Goal: Communication & Community: Answer question/provide support

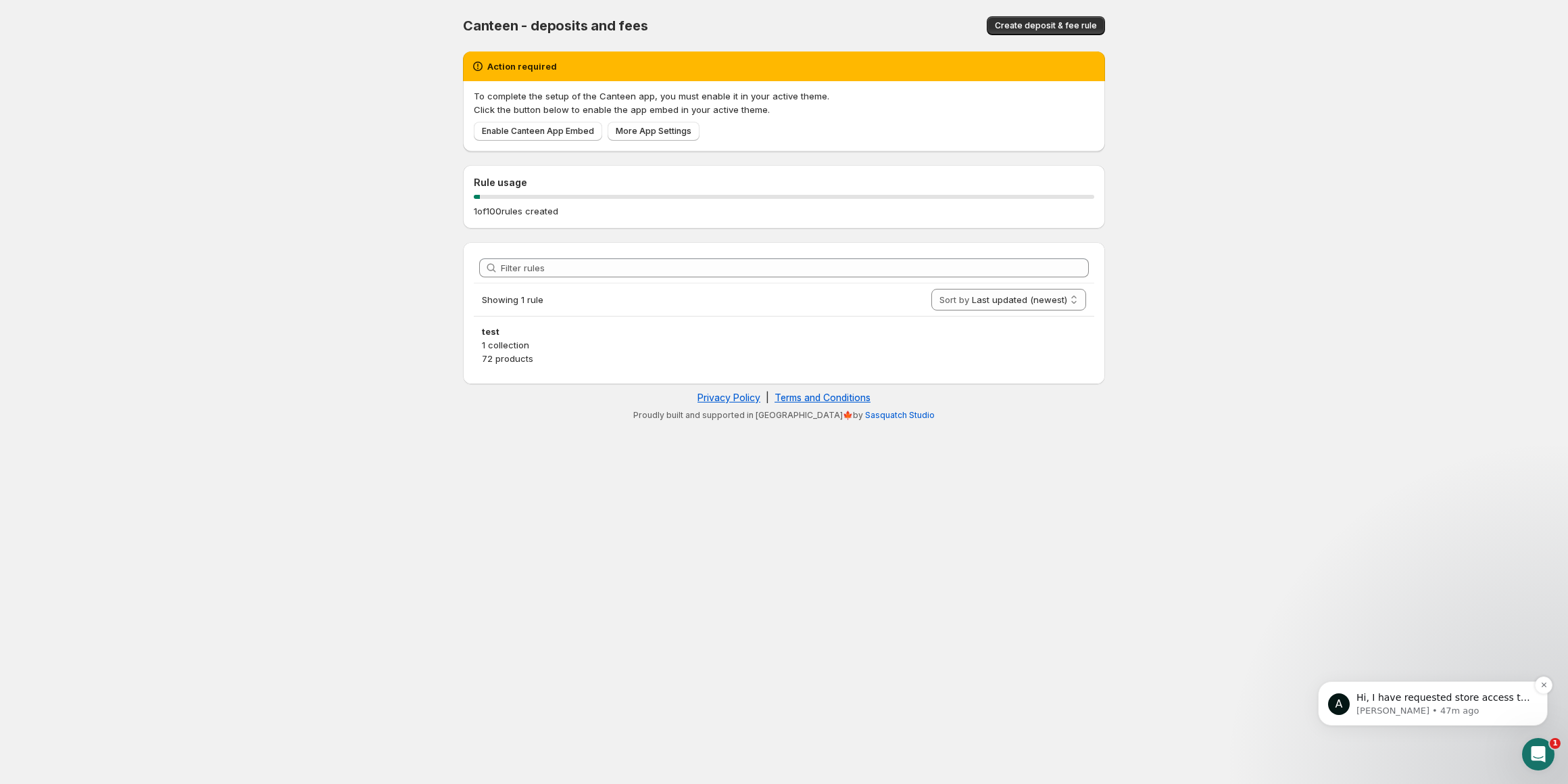
click at [1436, 707] on p "[PERSON_NAME] • 47m ago" at bounding box center [1444, 710] width 174 height 12
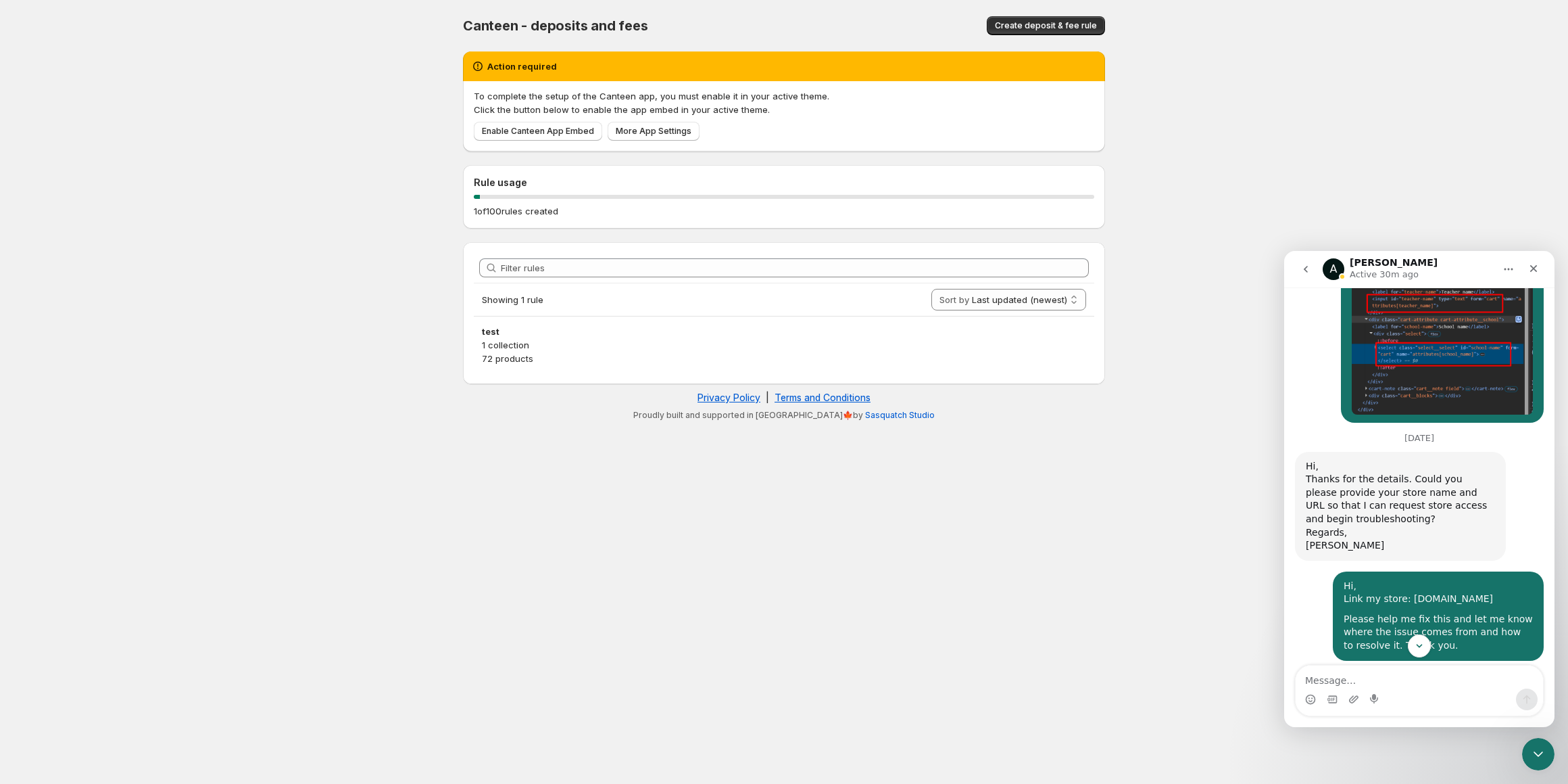
scroll to position [1144, 0]
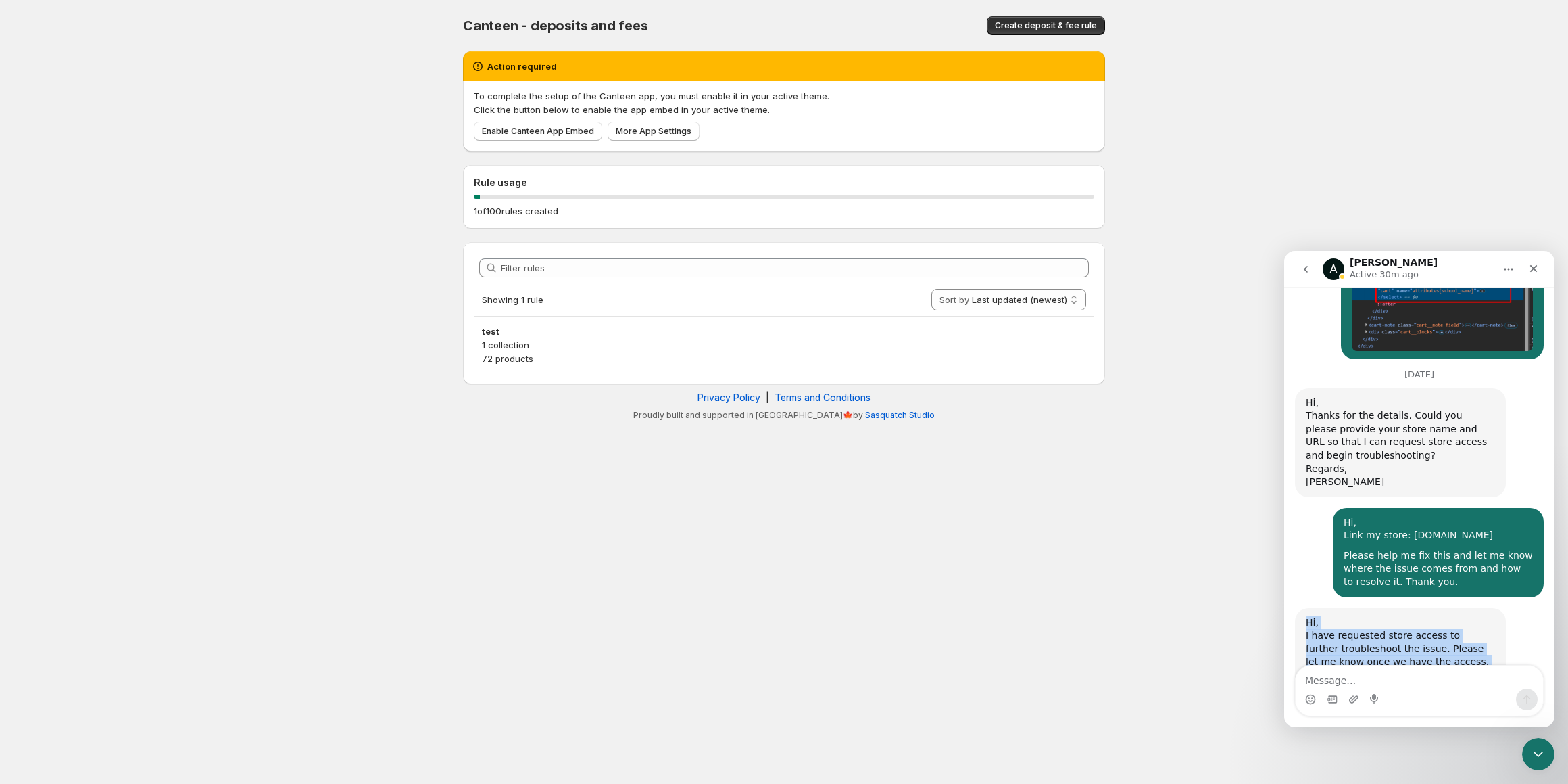
drag, startPoint x: 1330, startPoint y: 607, endPoint x: 1292, endPoint y: 539, distance: 77.9
copy div "Hi, I have requested store access to further troubleshoot the issue. Please let…"
click at [1214, 211] on body "Home Help Canteen - deposits and fees. This page is ready Canteen - deposits an…" at bounding box center [784, 392] width 1568 height 784
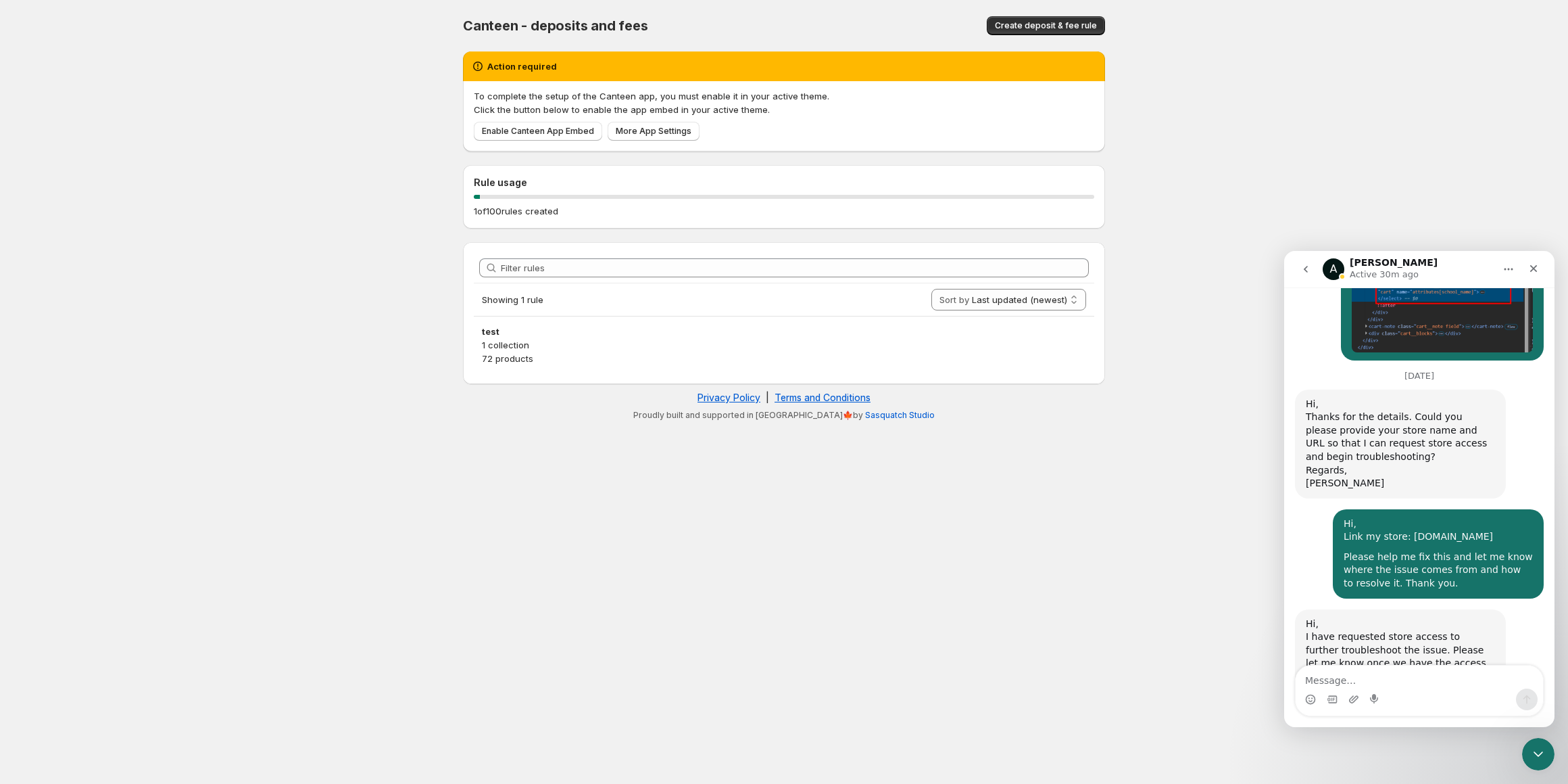
scroll to position [1144, 0]
click at [1365, 677] on textarea "Message…" at bounding box center [1419, 677] width 248 height 23
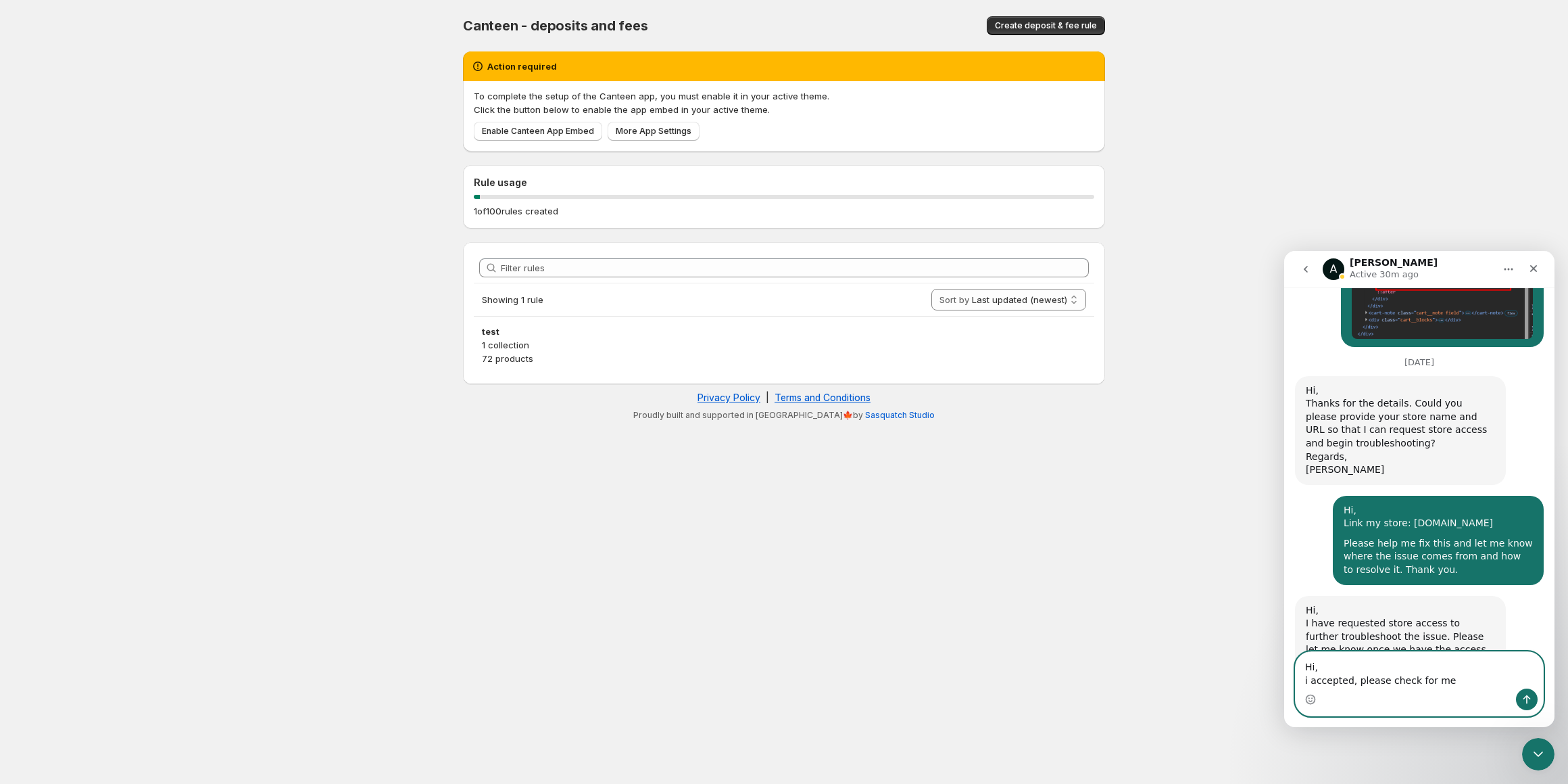
drag, startPoint x: 1439, startPoint y: 677, endPoint x: 1413, endPoint y: 677, distance: 26.0
click at [1439, 677] on textarea "Hi, i accepted, please check for me" at bounding box center [1419, 670] width 248 height 36
click at [1349, 679] on textarea "Hi, i accepted, please check for me" at bounding box center [1419, 670] width 248 height 36
click at [1355, 679] on textarea "Hi, i accepted, please check for me" at bounding box center [1419, 670] width 248 height 36
click at [1347, 683] on textarea "Hi, i accepted, please check for me" at bounding box center [1419, 670] width 248 height 36
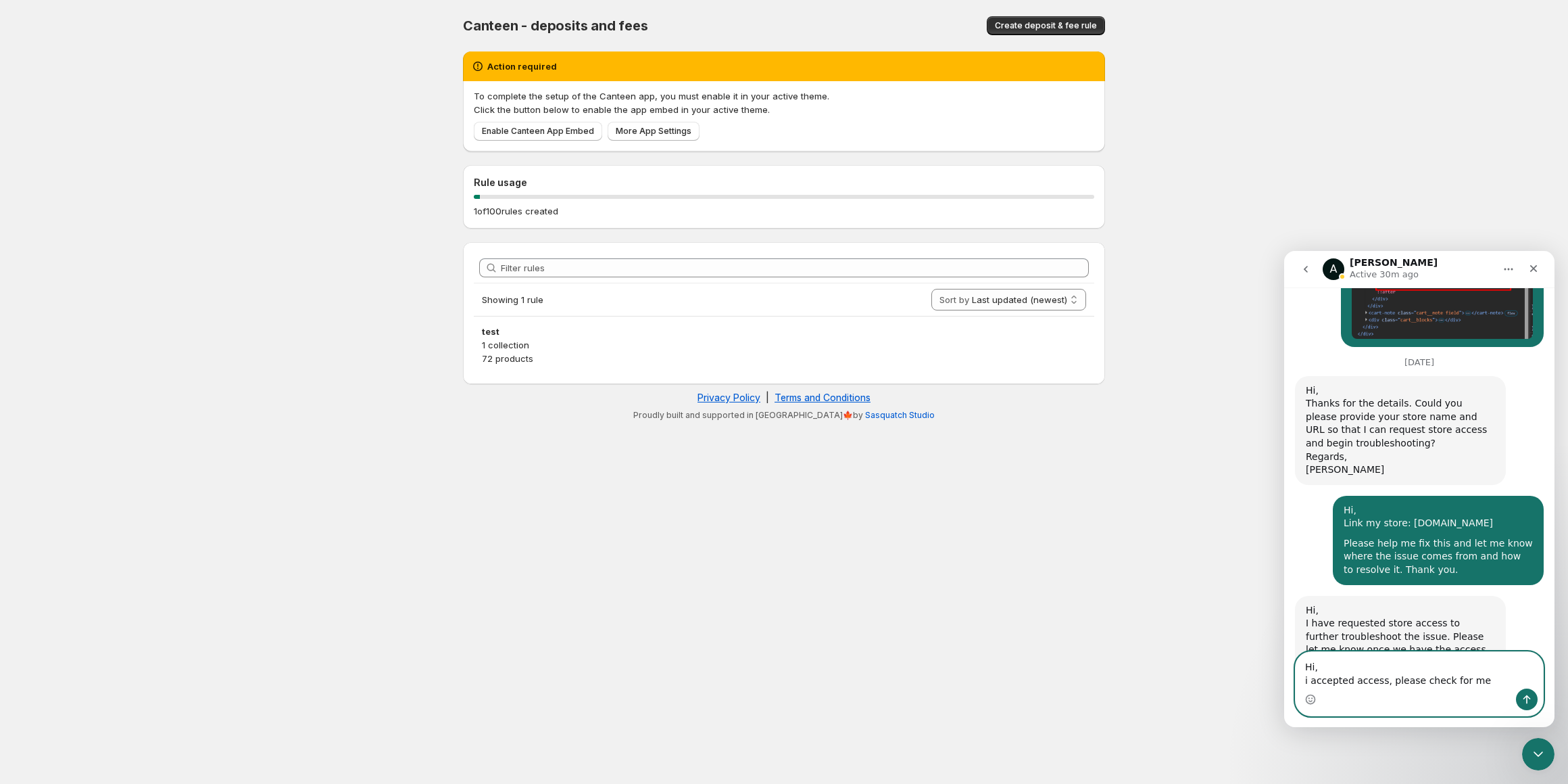
click at [1477, 677] on textarea "Hi, i accepted access, please check for me" at bounding box center [1419, 670] width 248 height 36
type textarea "Hi, i accepted access, please check for me"
click at [1477, 667] on textarea "Hi, i accepted access, please check for me" at bounding box center [1419, 670] width 248 height 36
click at [1479, 679] on textarea "Hi, i accepted access, please check for me" at bounding box center [1419, 670] width 248 height 36
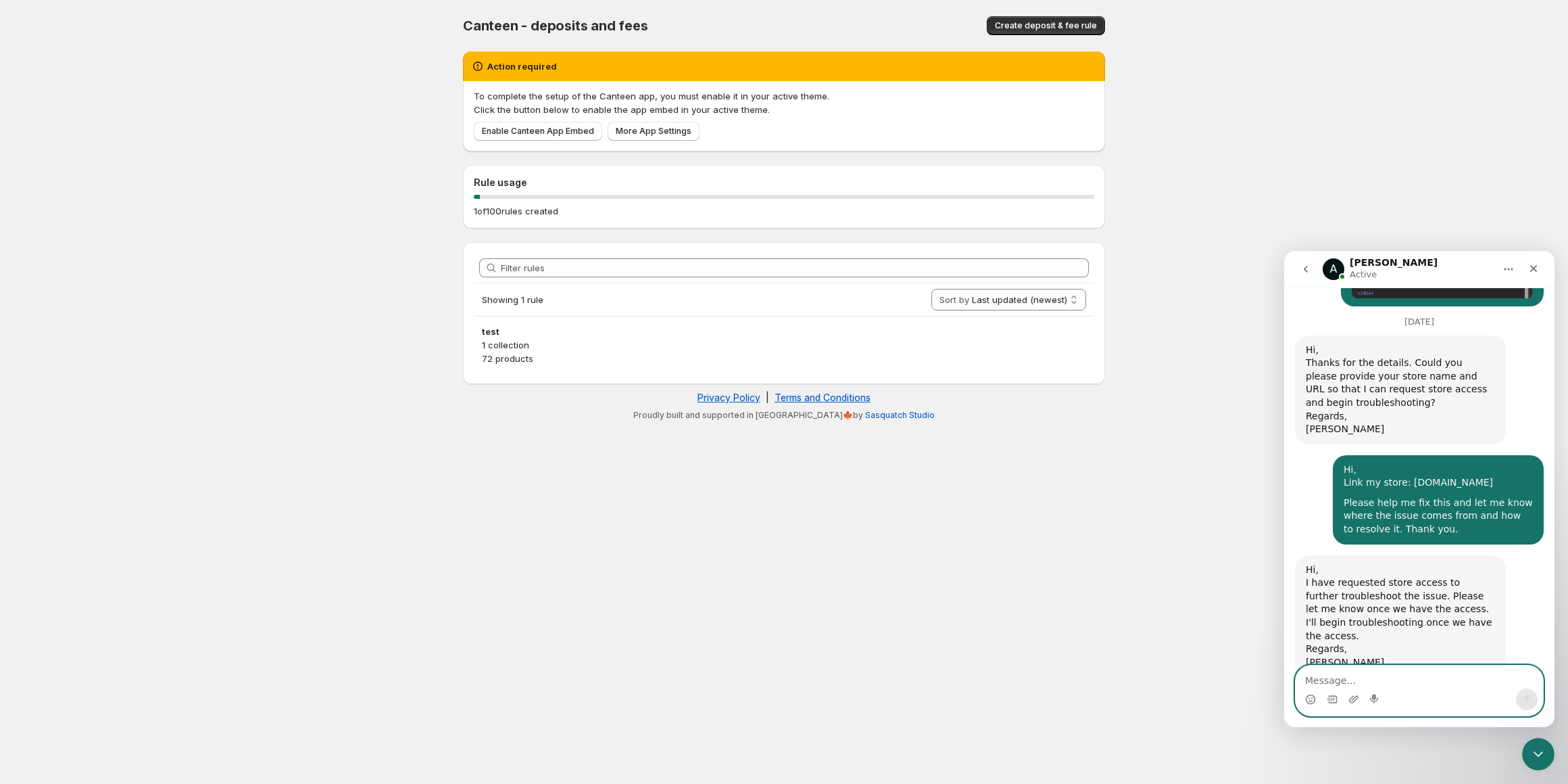
scroll to position [1278, 0]
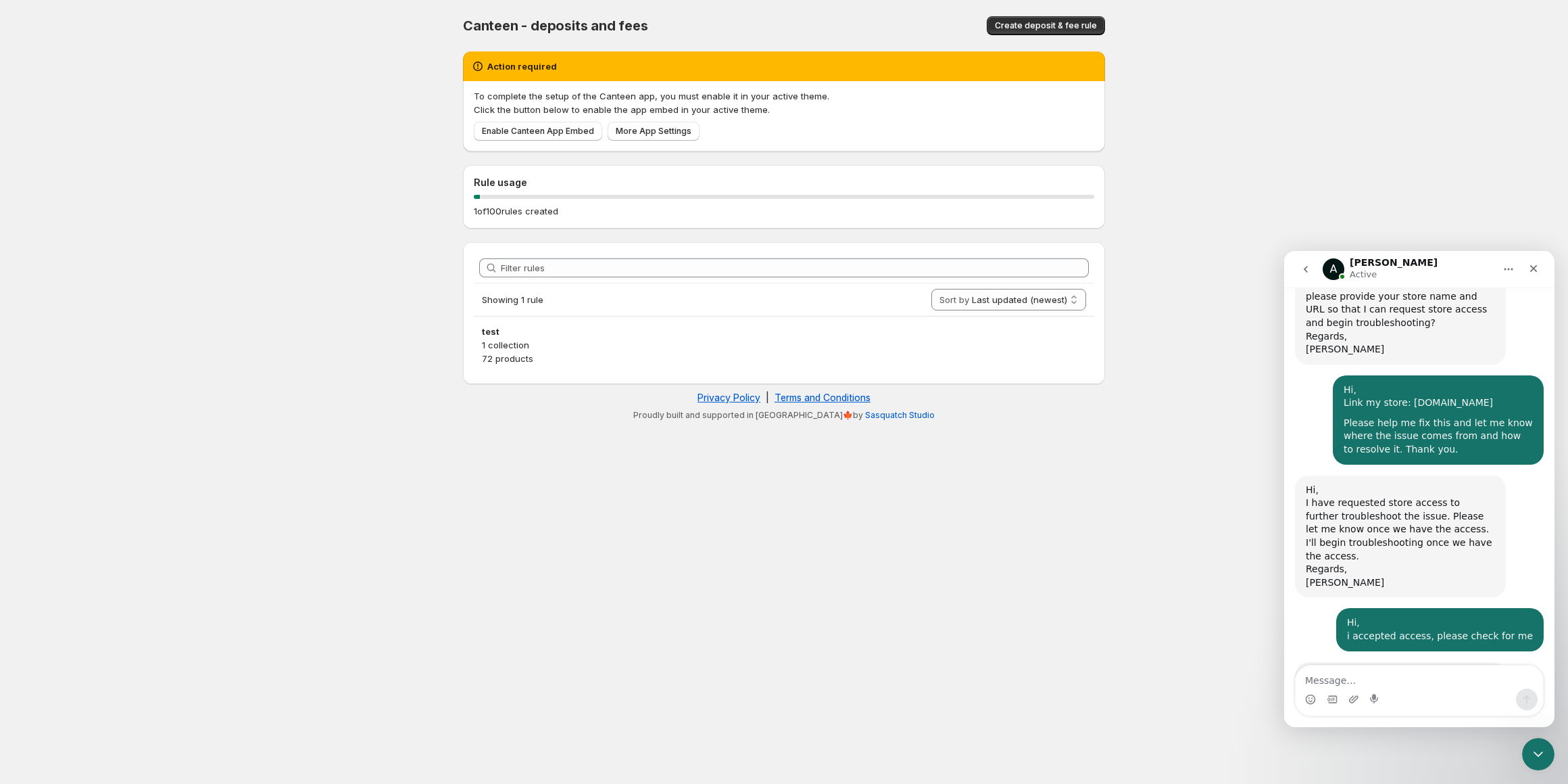
drag, startPoint x: 1423, startPoint y: 610, endPoint x: 1305, endPoint y: 575, distance: 123.1
click at [1305, 662] on div "Yes, we got the access. Also, how did you add these custom fields by editing th…" at bounding box center [1401, 697] width 211 height 69
copy div "Yes, we got the access. Also, how did you add these custom fields by editing th…"
click at [1359, 674] on textarea "Message…" at bounding box center [1419, 677] width 248 height 23
paste textarea ""I added the code myself, as you can see in the screenshot I sent you earlier. …"
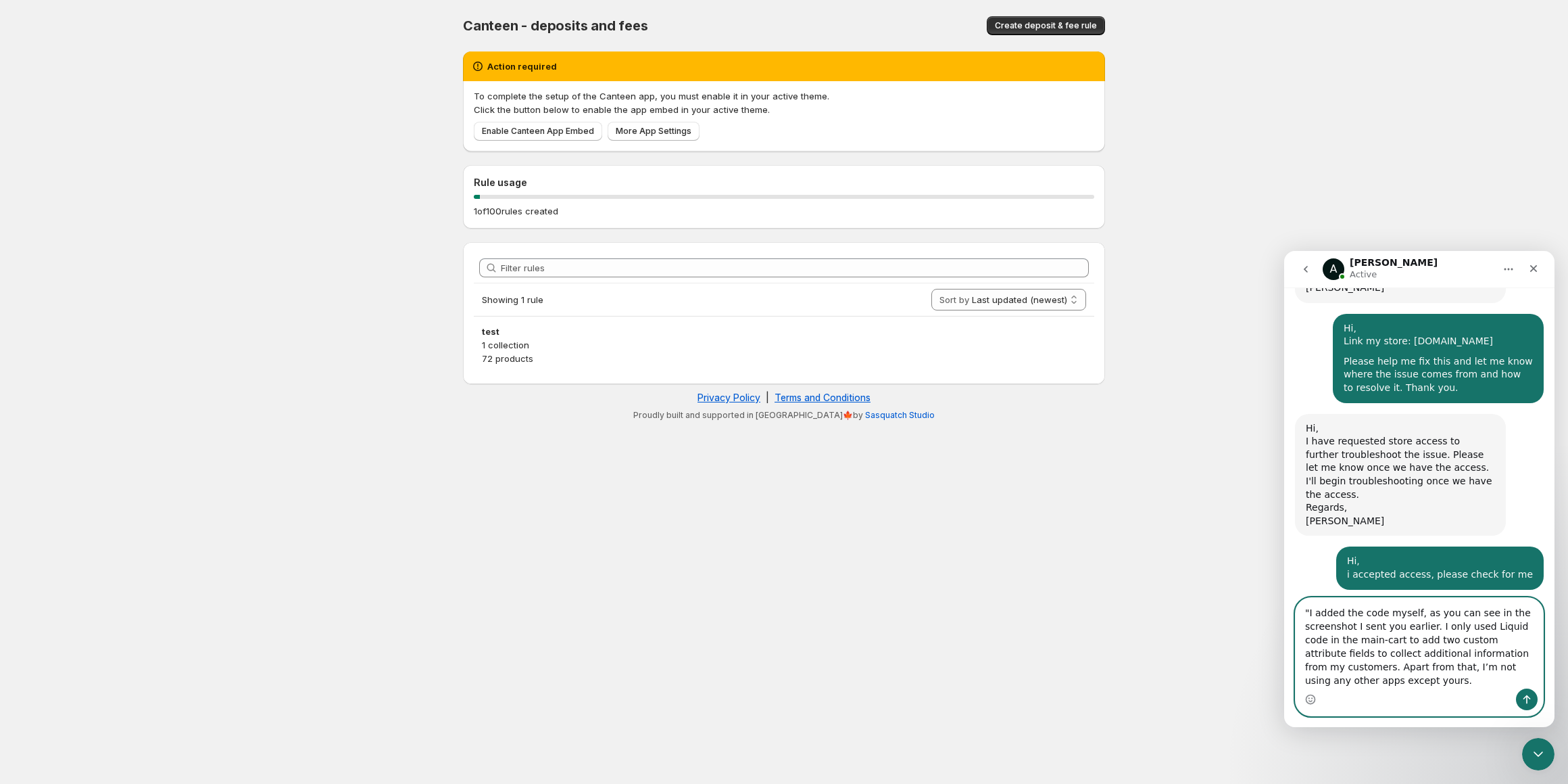
scroll to position [1346, 0]
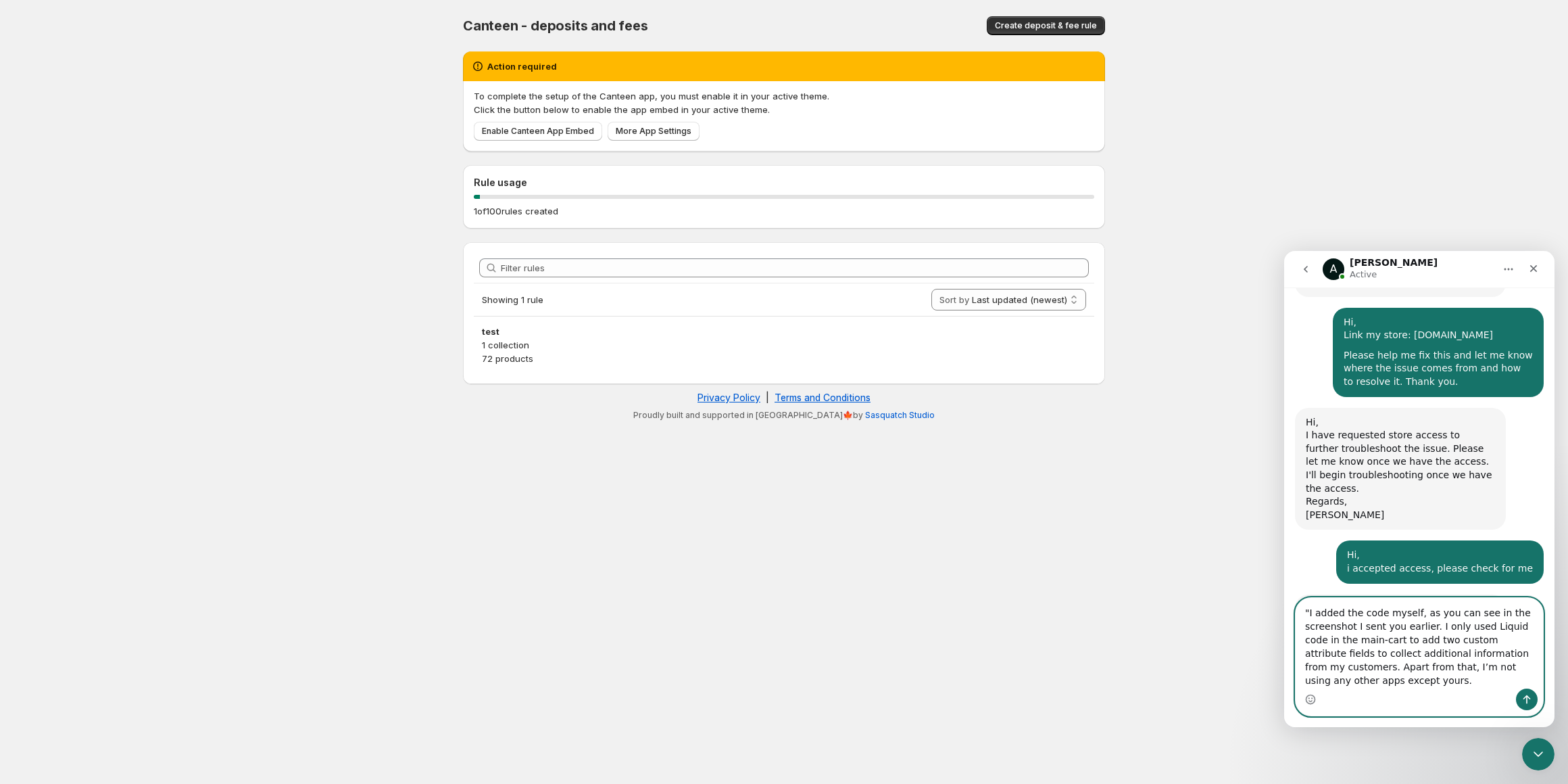
click at [1311, 614] on textarea ""I added the code myself, as you can see in the screenshot I sent you earlier. …" at bounding box center [1419, 643] width 248 height 90
type textarea "I added the code myself, as you can see in the screenshot I sent you earlier. I…"
click at [1395, 683] on textarea "I added the code myself, as you can see in the screenshot I sent you earlier. I…" at bounding box center [1419, 643] width 248 height 90
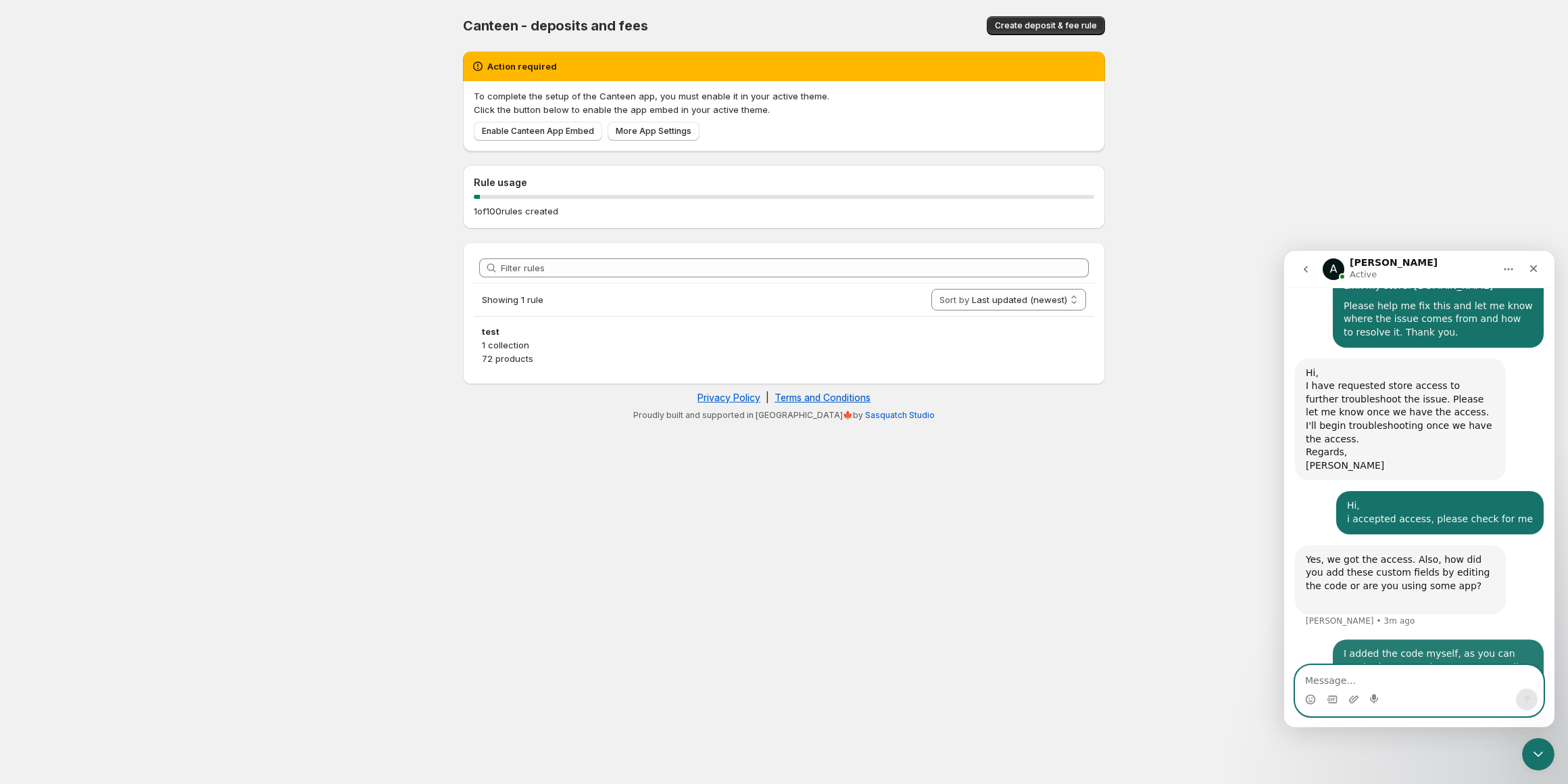
scroll to position [1398, 0]
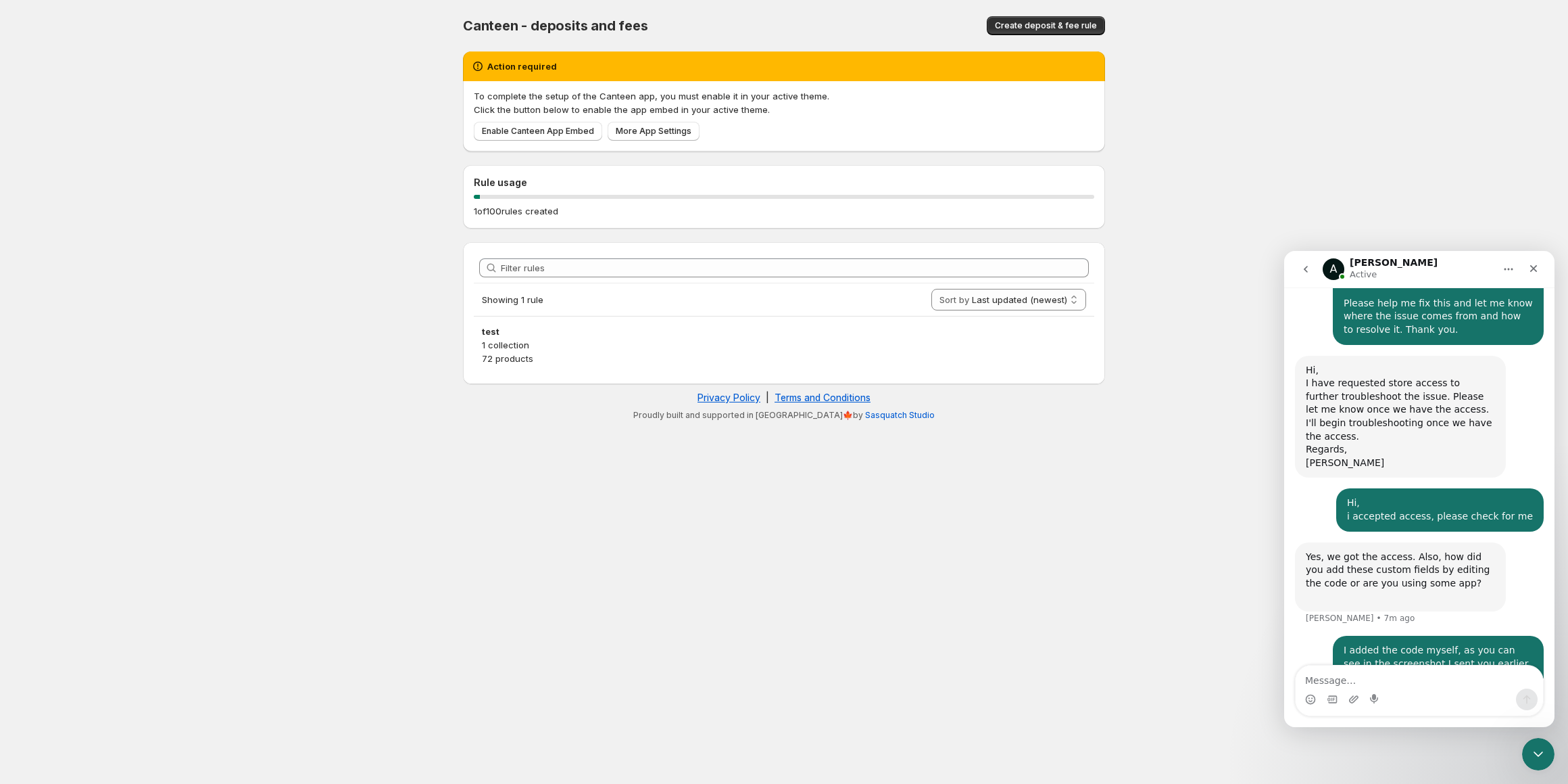
click at [1328, 76] on body "Home Help Canteen - deposits and fees. This page is ready Canteen - deposits an…" at bounding box center [784, 392] width 1568 height 784
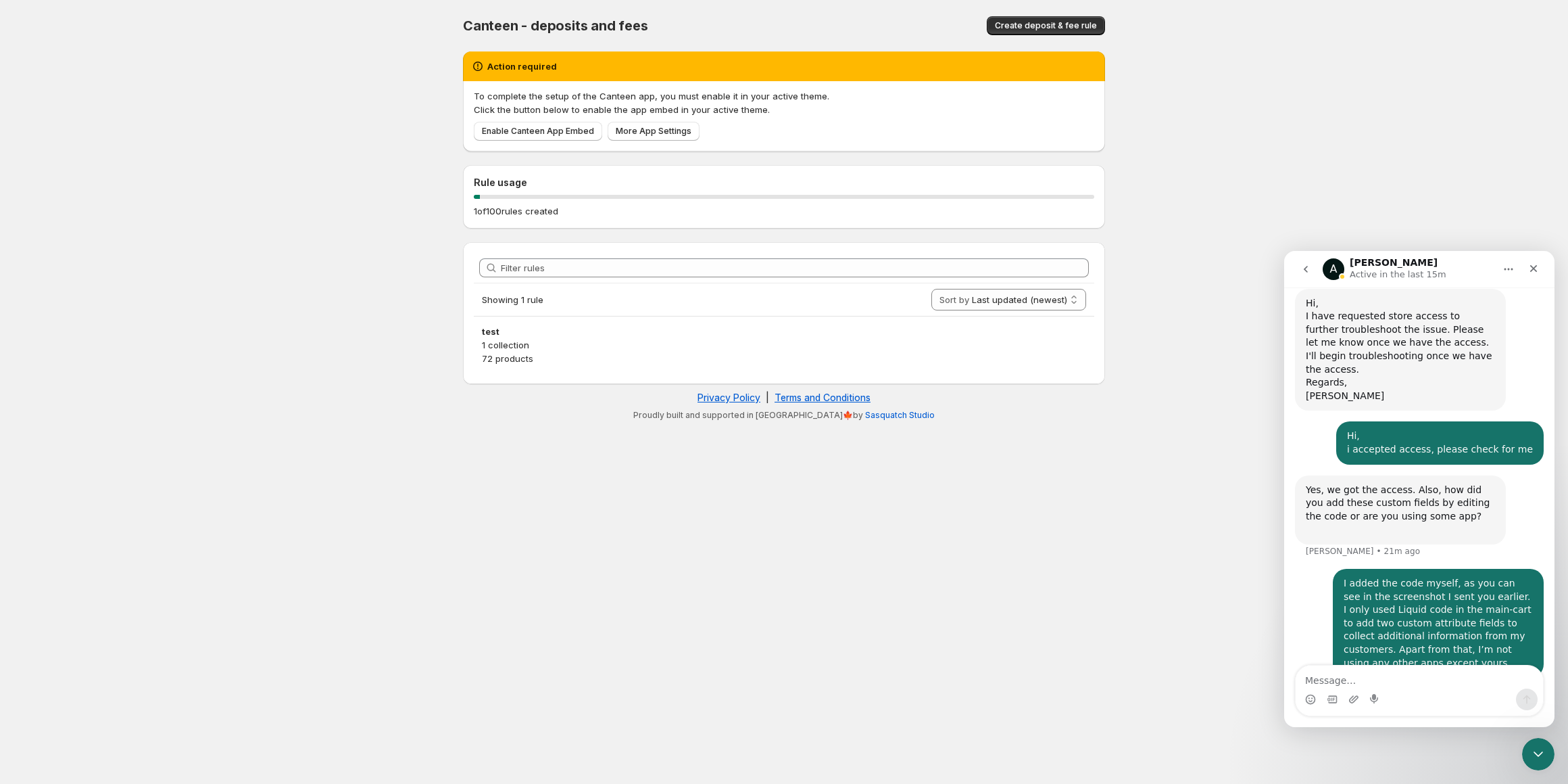
drag, startPoint x: 1396, startPoint y: 620, endPoint x: 1301, endPoint y: 609, distance: 95.6
click at [1301, 688] on div "ok, thanks for the details. We'll begin troubleshooting shortly. Anupam • 11m a…" at bounding box center [1401, 710] width 211 height 42
copy div "ok, thanks for the details. We'll begin troubleshooting shortly."
click at [1417, 681] on textarea "Message…" at bounding box center [1419, 677] width 248 height 23
type textarea "Thank you!"
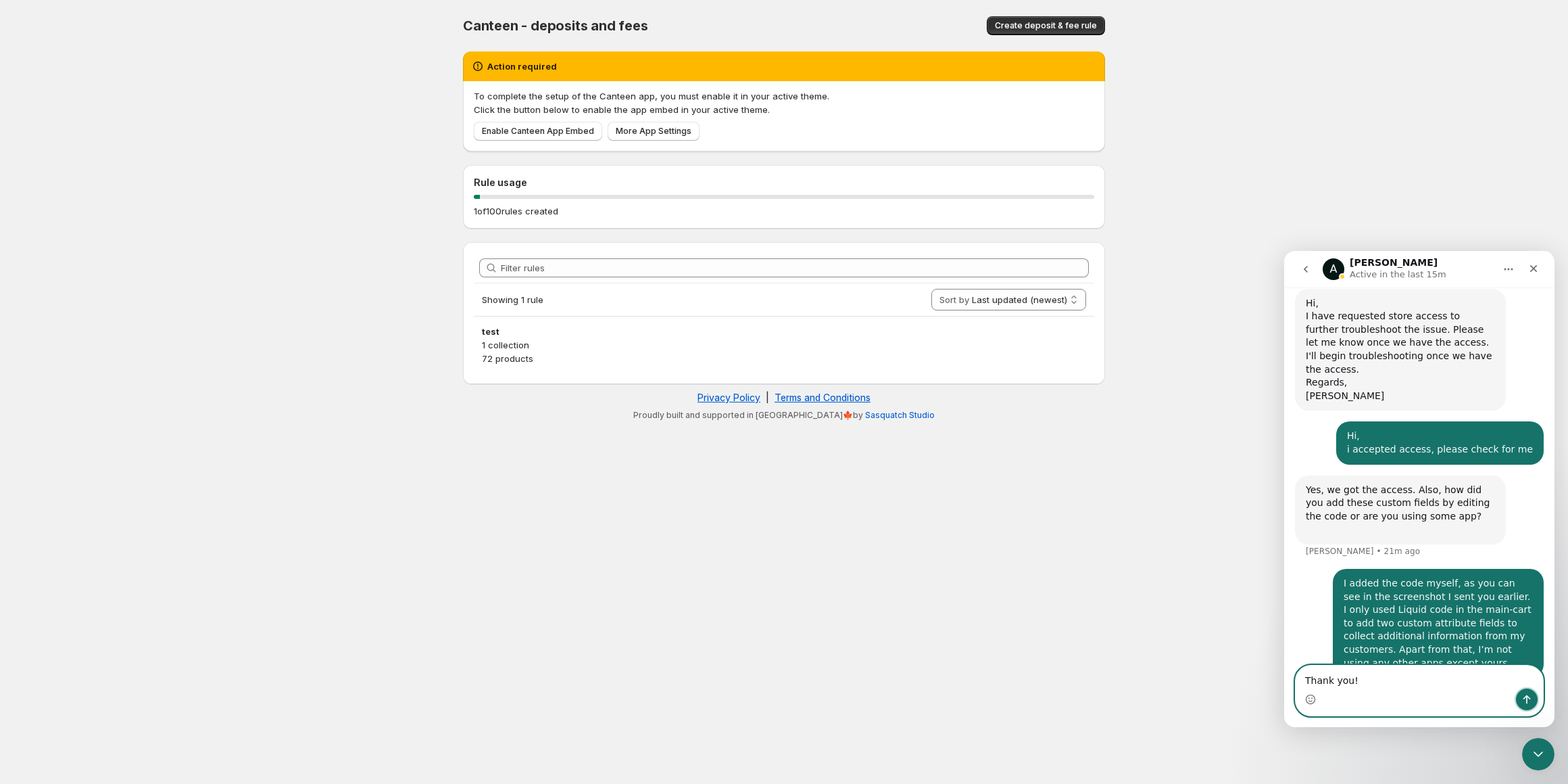
click at [1526, 699] on icon "Send a message…" at bounding box center [1527, 699] width 11 height 11
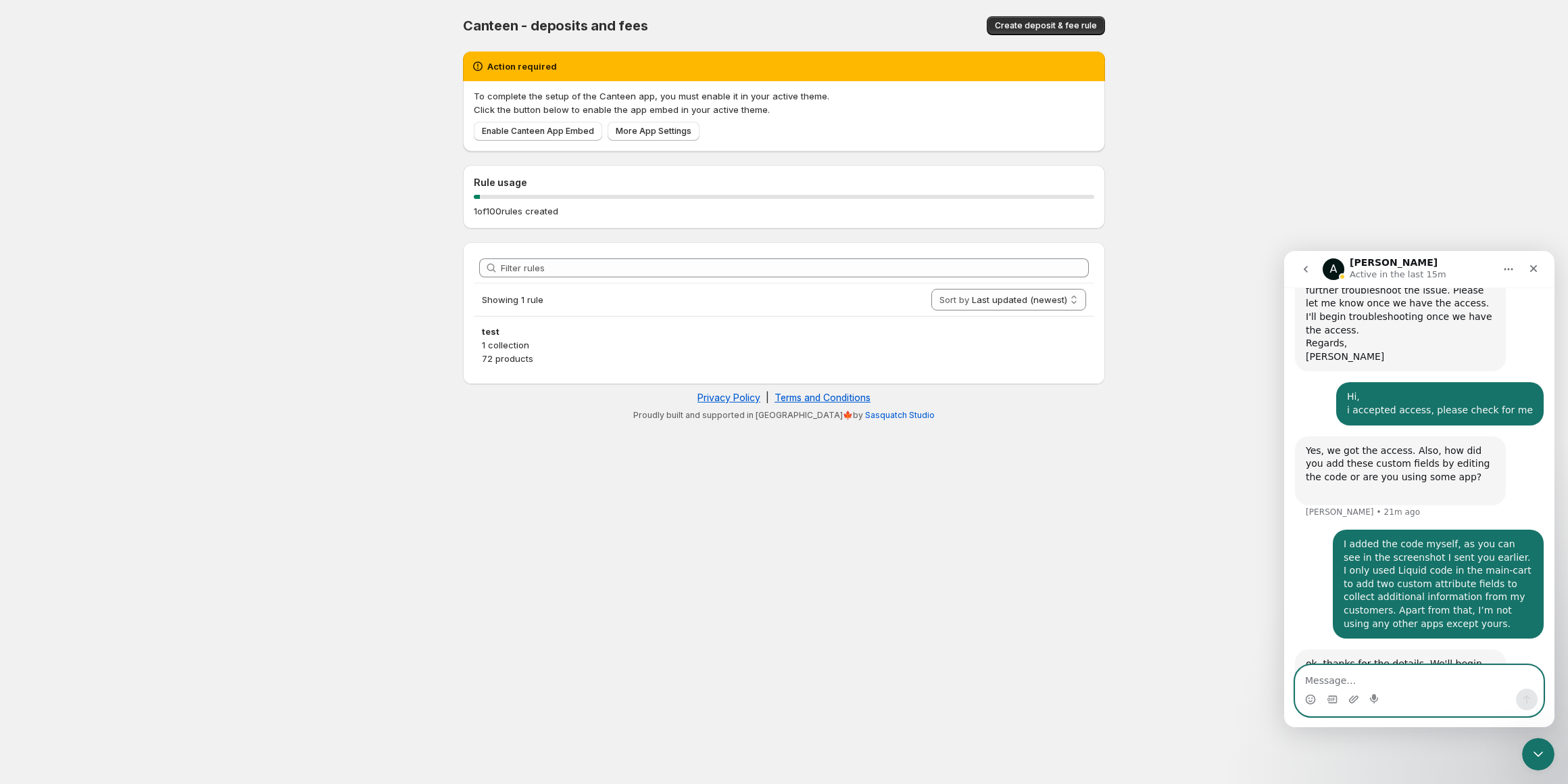
scroll to position [1505, 0]
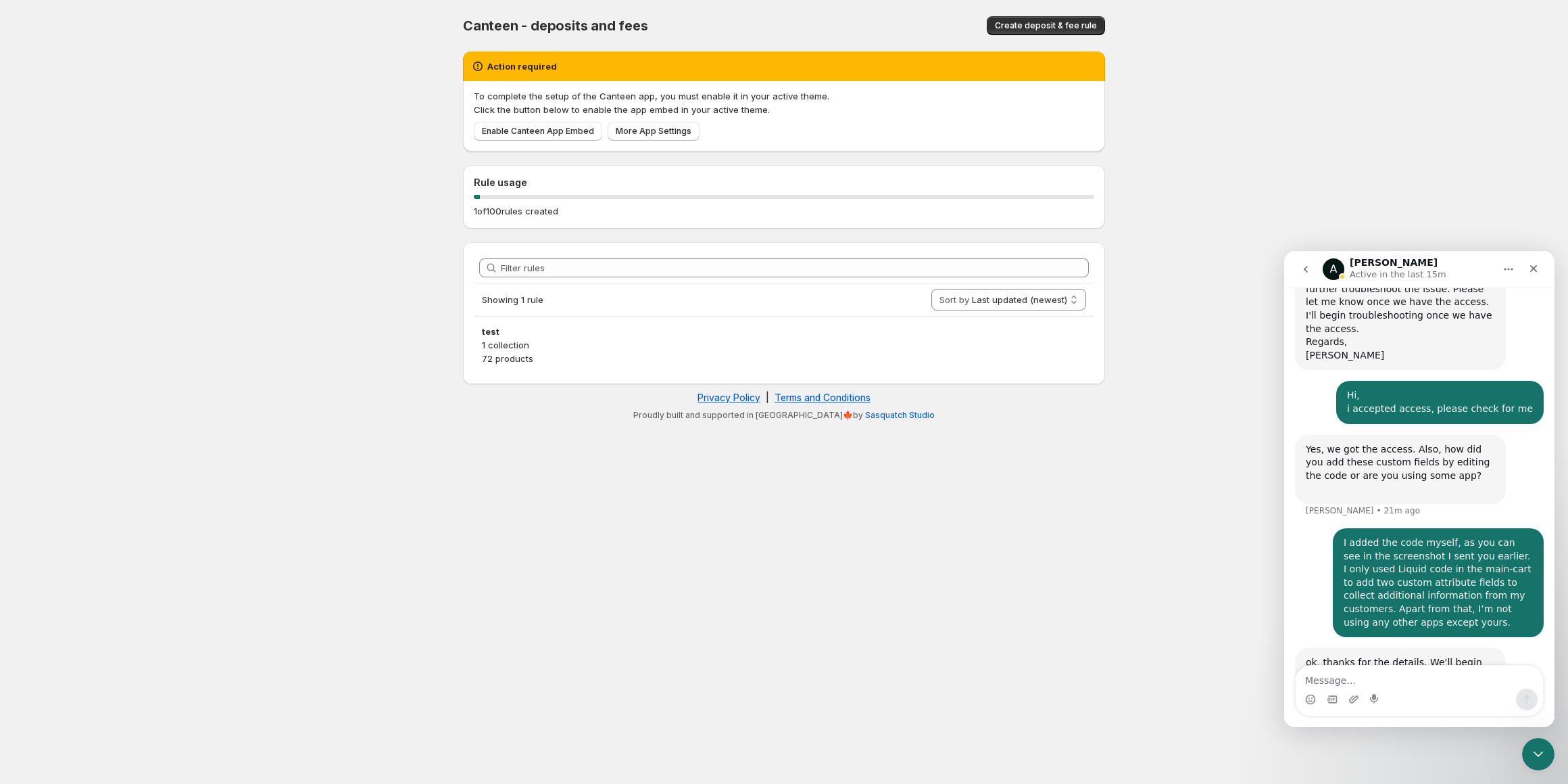
click at [1078, 641] on body "Home Help Canteen - deposits and fees. This page is ready Canteen - deposits an…" at bounding box center [784, 392] width 1568 height 784
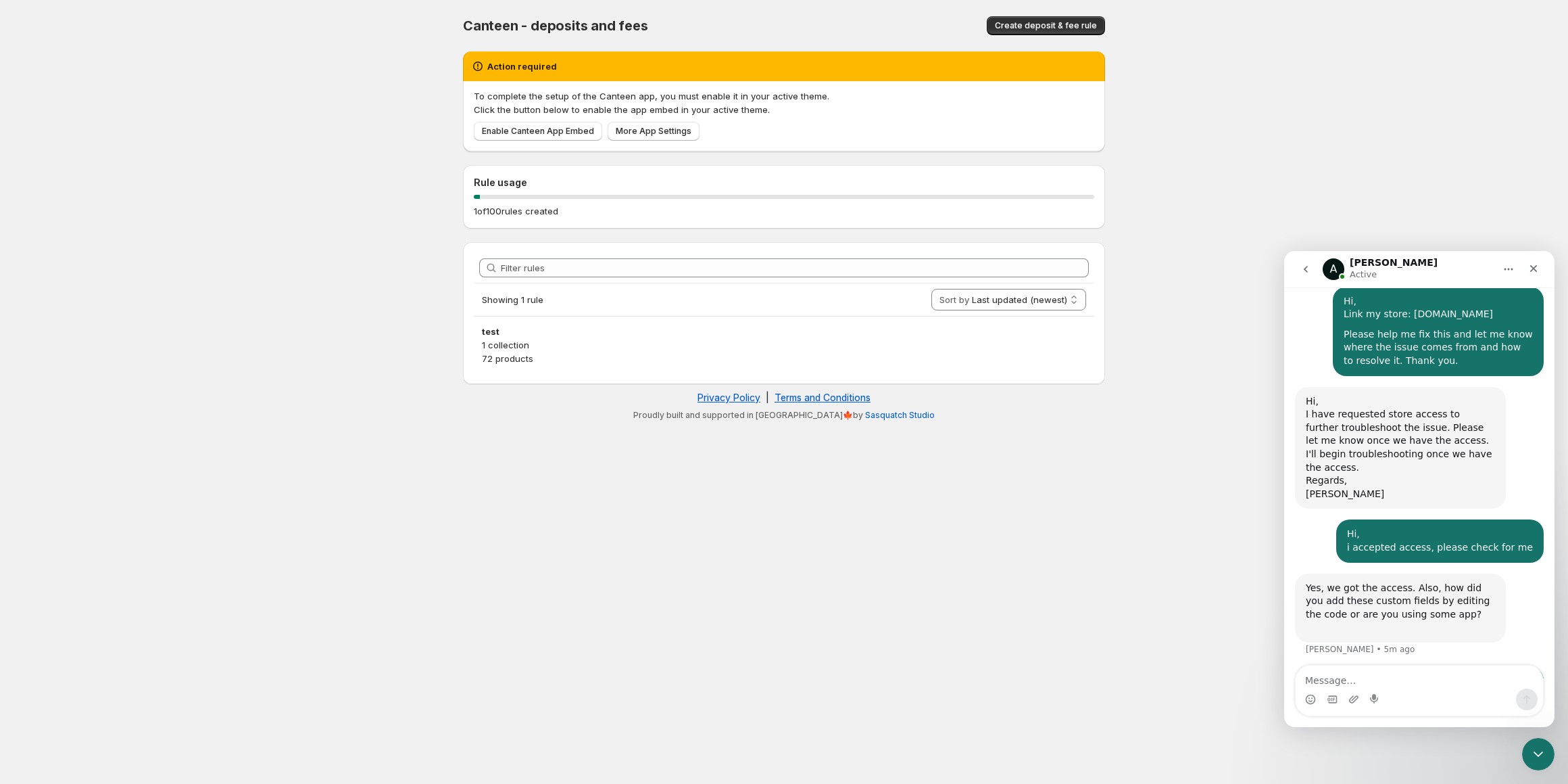
scroll to position [1398, 0]
